Goal: Task Accomplishment & Management: Manage account settings

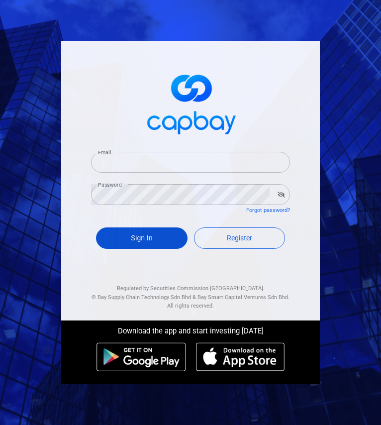
type input "[EMAIL_ADDRESS][DOMAIN_NAME]"
click at [136, 239] on button "Sign In" at bounding box center [141, 237] width 91 height 21
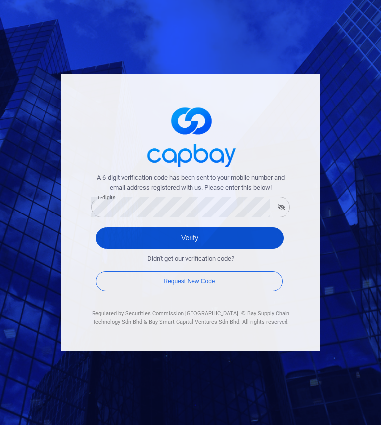
click at [113, 237] on button "Verify" at bounding box center [189, 237] width 187 height 21
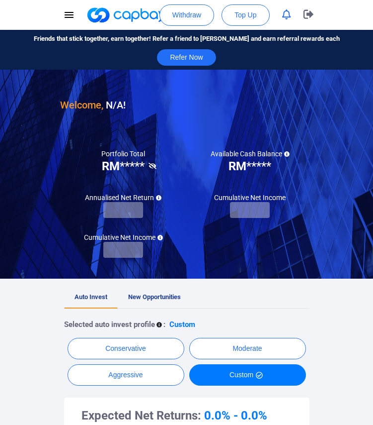
checkbox input "true"
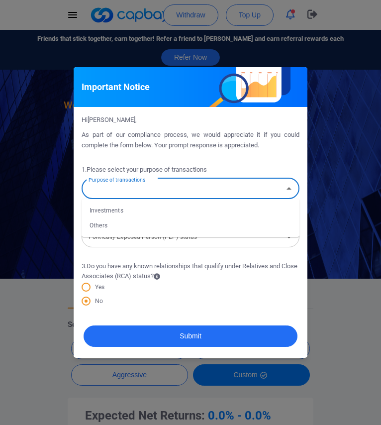
click at [254, 189] on input "Purpose of transactions" at bounding box center [182, 188] width 195 height 18
click at [225, 213] on li "Investments" at bounding box center [191, 210] width 218 height 15
type input "Investments"
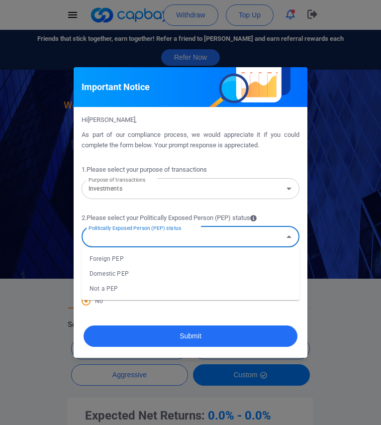
click at [194, 240] on input "Politically Exposed Person (PEP) status" at bounding box center [182, 236] width 195 height 18
click at [157, 290] on li "Not a PEP" at bounding box center [191, 288] width 218 height 15
type input "Not a PEP"
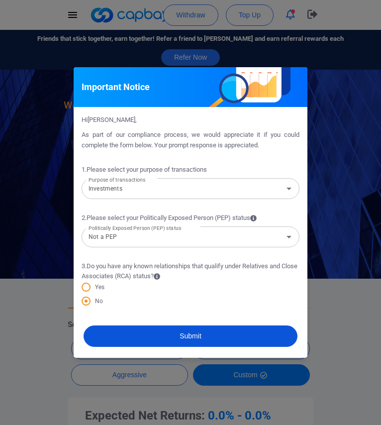
click at [170, 337] on button "Submit" at bounding box center [191, 335] width 214 height 21
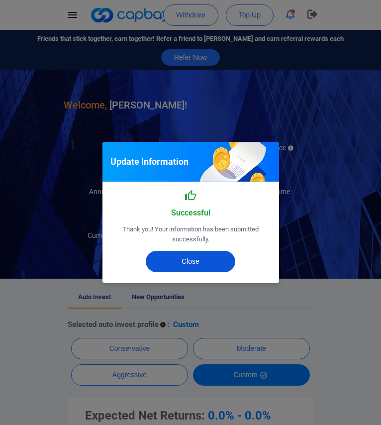
click at [202, 266] on button "Close" at bounding box center [190, 261] width 89 height 21
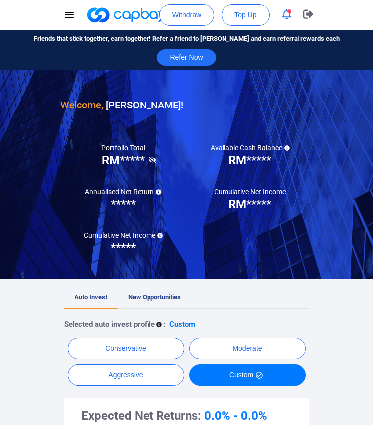
click at [152, 159] on icon at bounding box center [153, 160] width 8 height 6
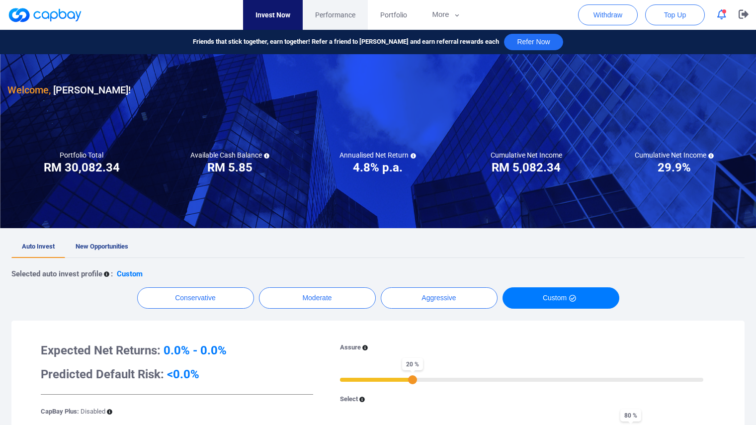
click at [340, 11] on span "Performance" at bounding box center [335, 14] width 40 height 11
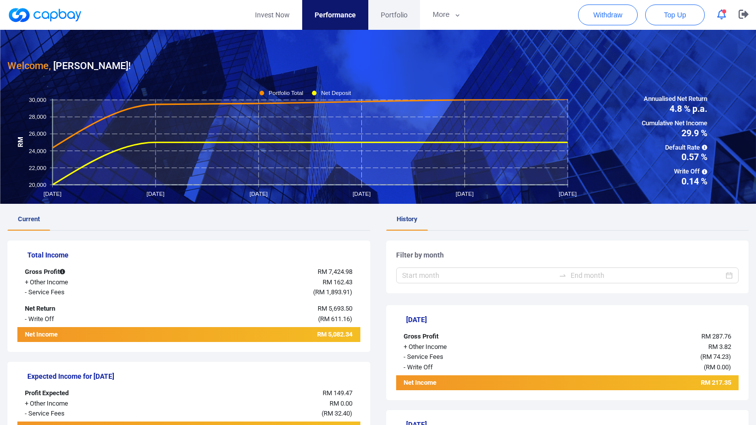
click at [380, 12] on span "Portfolio" at bounding box center [394, 14] width 27 height 11
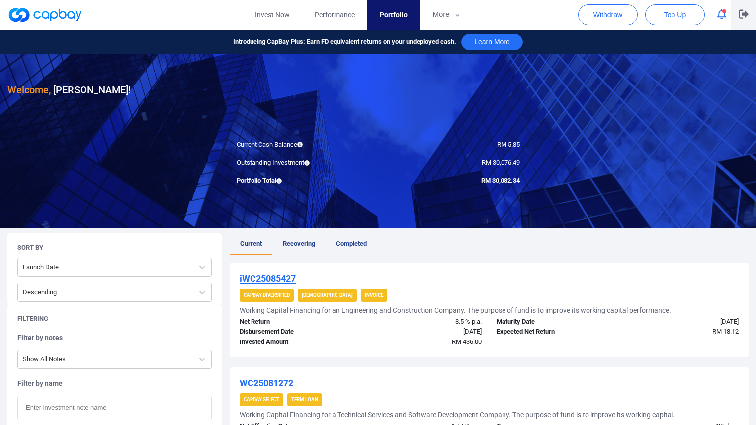
click at [380, 13] on icon "button" at bounding box center [744, 13] width 10 height 9
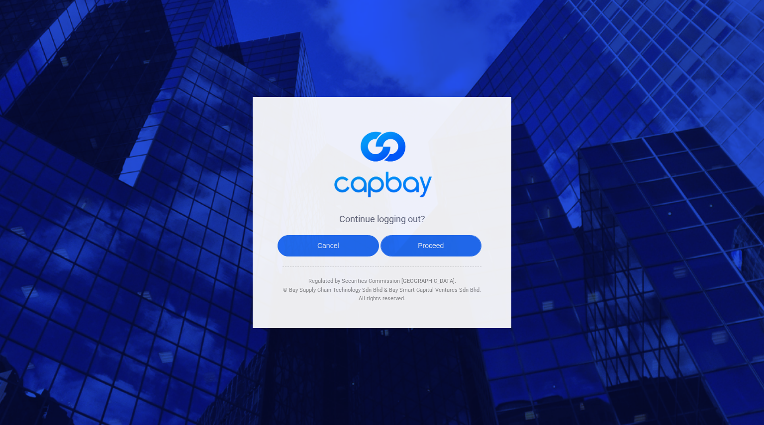
click at [380, 255] on button "Proceed" at bounding box center [430, 245] width 101 height 21
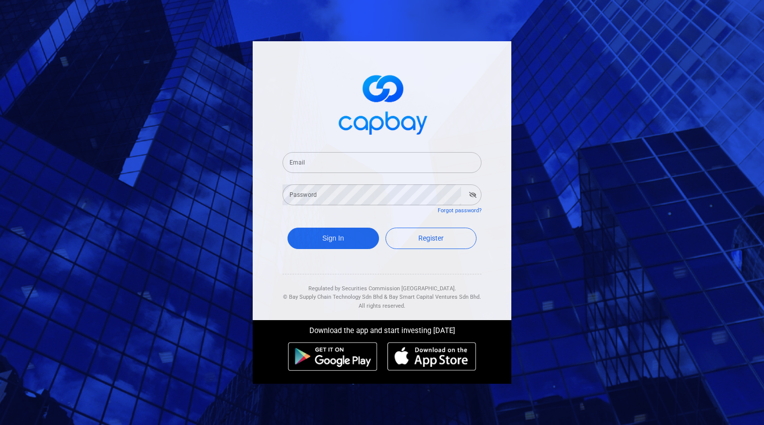
type input "[EMAIL_ADDRESS][DOMAIN_NAME]"
